Goal: Task Accomplishment & Management: Complete application form

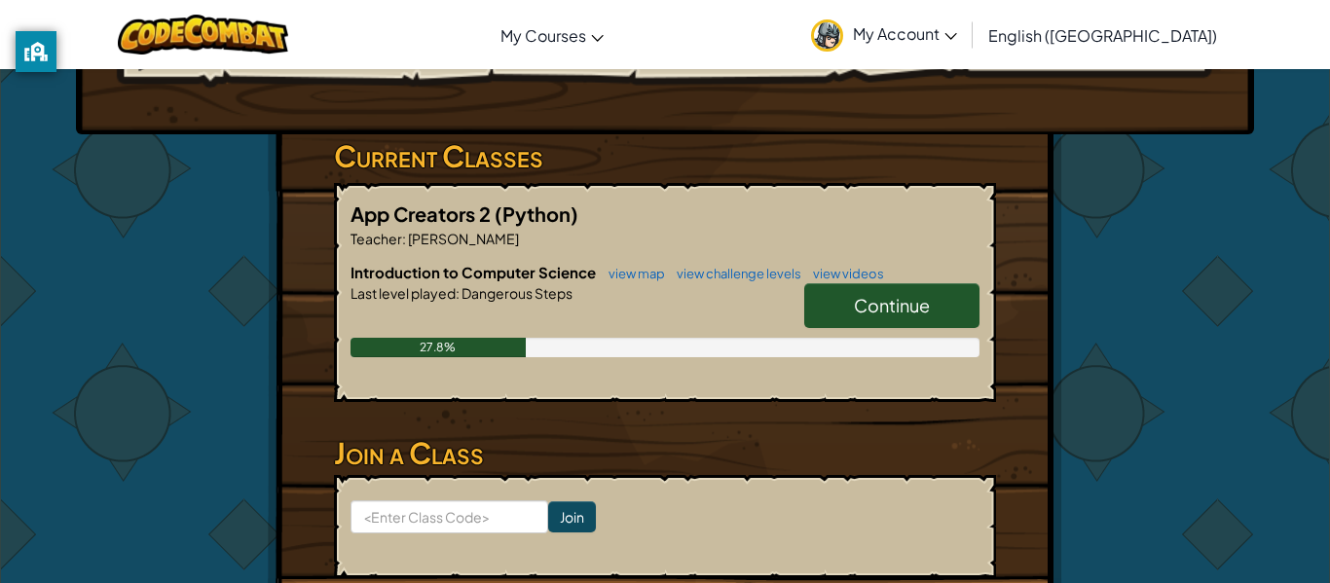
scroll to position [266, 0]
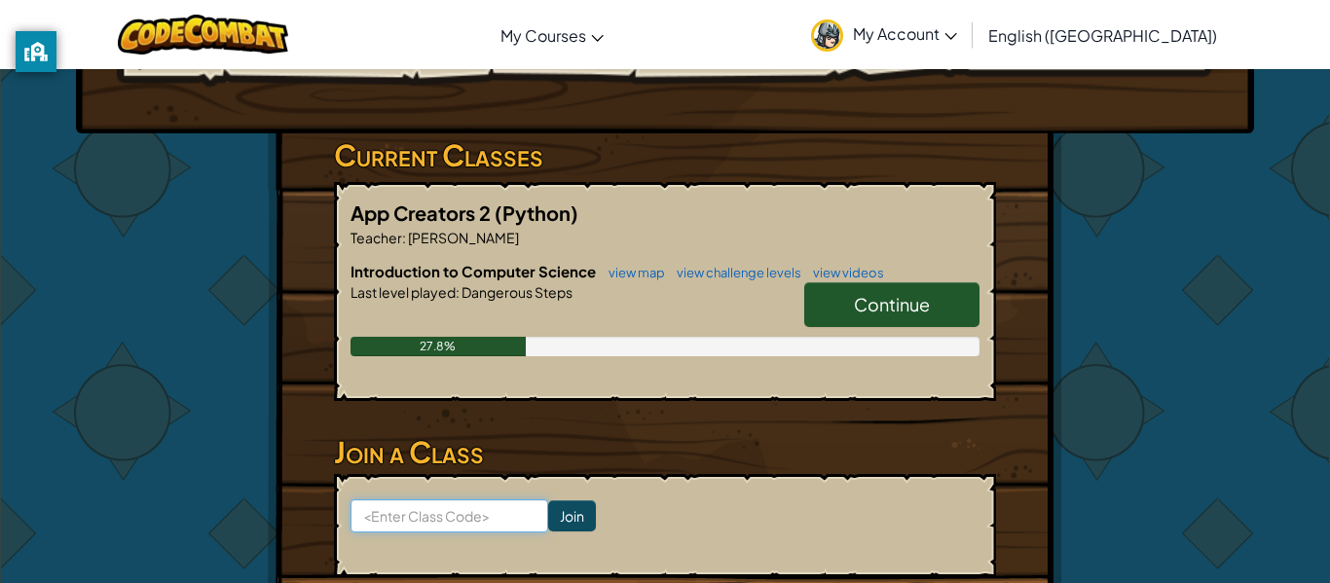
click at [482, 515] on input at bounding box center [450, 516] width 198 height 33
type input "sadsaltclloud"
click at [587, 512] on input "Join" at bounding box center [572, 516] width 48 height 31
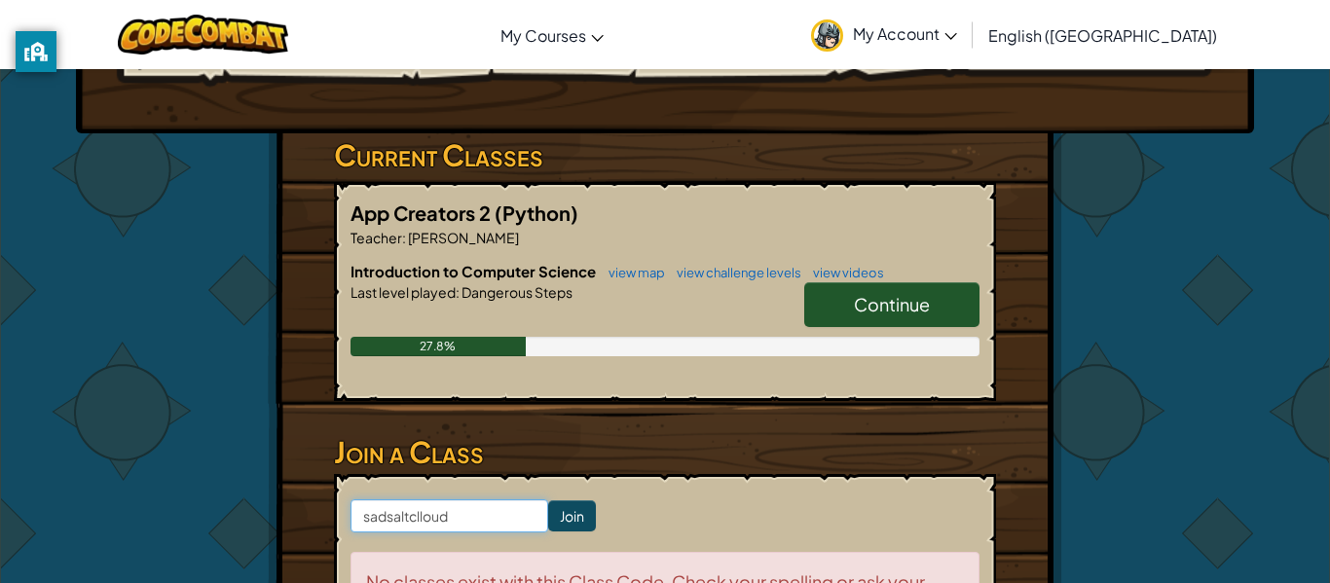
click at [422, 513] on input "sadsaltclloud" at bounding box center [450, 516] width 198 height 33
type input "sadsaltcloud"
click at [575, 519] on input "Join" at bounding box center [572, 516] width 48 height 31
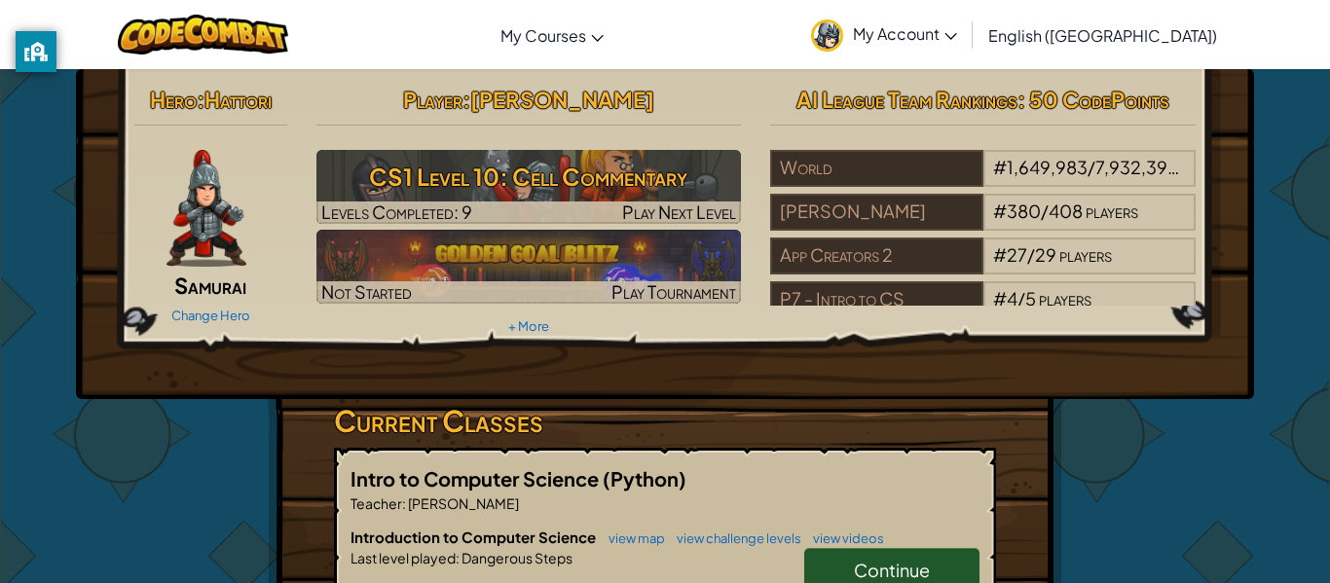
click at [601, 357] on div "Hero : Hattori Samurai Change Hero Player : Jason Bueno CS1 Level 10: Cell Comm…" at bounding box center [665, 234] width 1178 height 330
